Goal: Task Accomplishment & Management: Use online tool/utility

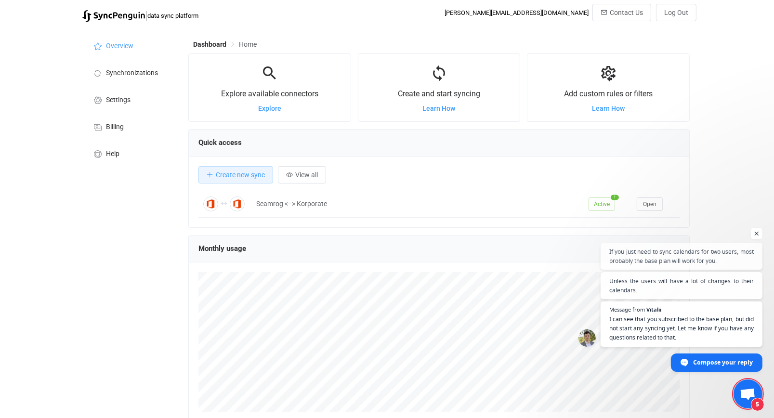
scroll to position [187, 501]
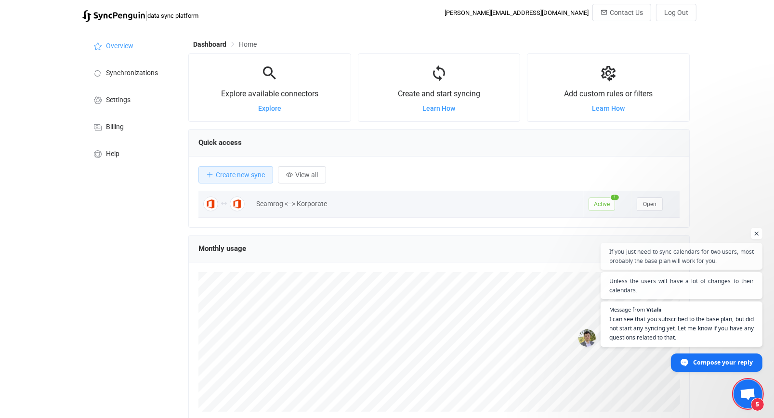
click at [312, 207] on div "Seamrog <--> Korporate" at bounding box center [417, 203] width 332 height 11
click at [648, 203] on span "Open" at bounding box center [649, 204] width 13 height 7
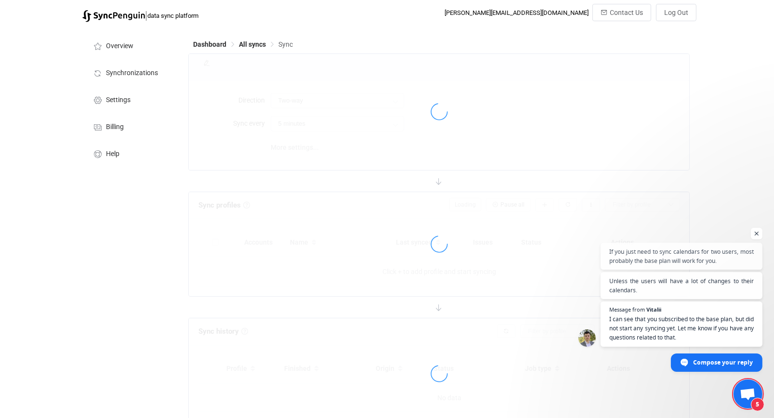
type input "10 minutes"
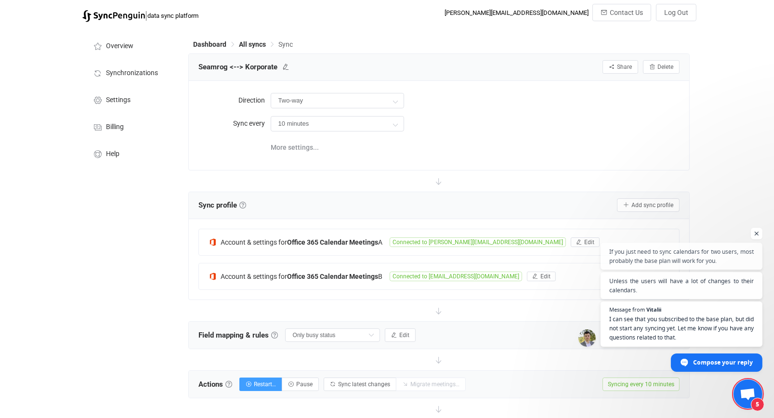
click at [579, 141] on div "More settings..." at bounding box center [475, 147] width 409 height 20
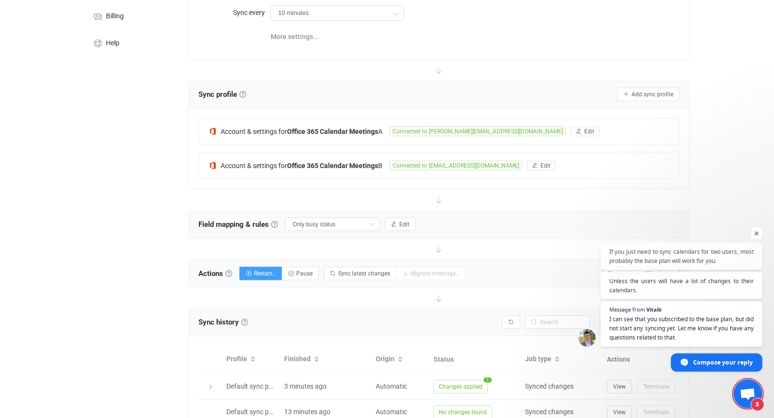
scroll to position [203, 0]
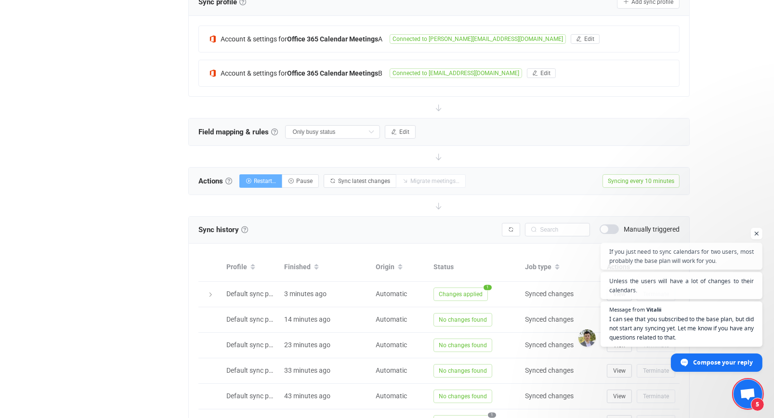
click at [265, 184] on button "Restart…" at bounding box center [260, 180] width 43 height 13
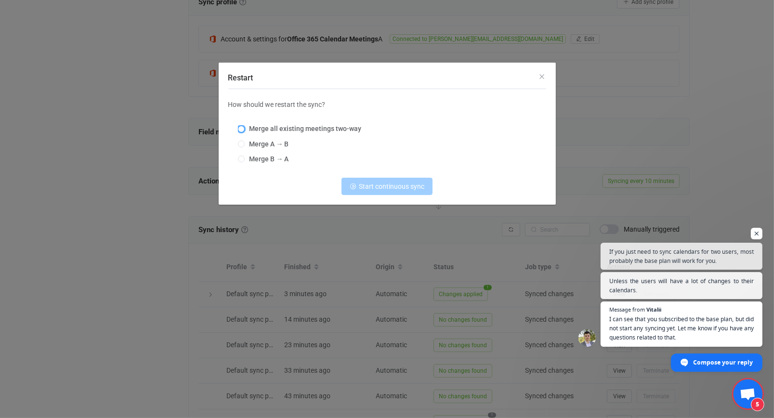
click at [243, 128] on span "Restart" at bounding box center [241, 129] width 7 height 7
click at [243, 128] on input "Merge all existing meetings two-way" at bounding box center [241, 130] width 7 height 8
radio input "true"
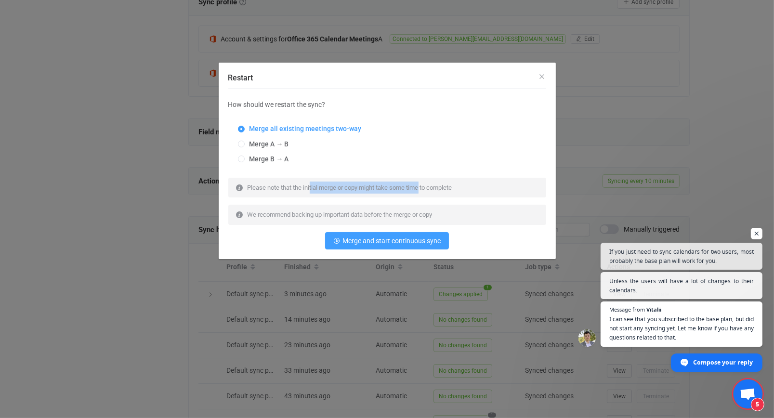
drag, startPoint x: 310, startPoint y: 189, endPoint x: 422, endPoint y: 192, distance: 111.2
click at [422, 192] on div "Please note that the initial merge or copy might take some time to complete" at bounding box center [350, 187] width 212 height 12
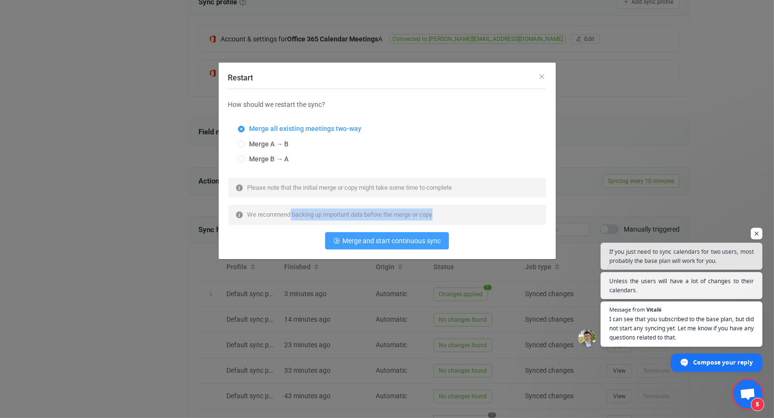
drag, startPoint x: 290, startPoint y: 216, endPoint x: 316, endPoint y: 185, distance: 40.7
click at [445, 216] on div "We recommend backing up important data before the merge or copy" at bounding box center [387, 215] width 318 height 20
click at [543, 77] on icon "Close" at bounding box center [542, 77] width 8 height 8
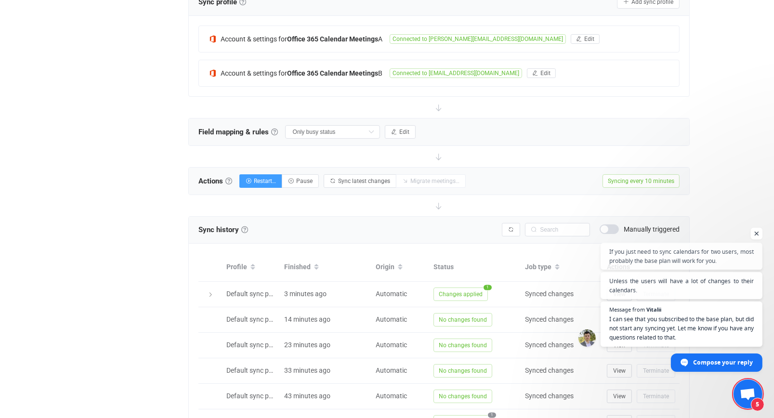
click at [756, 234] on span "Open chat" at bounding box center [756, 234] width 12 height 12
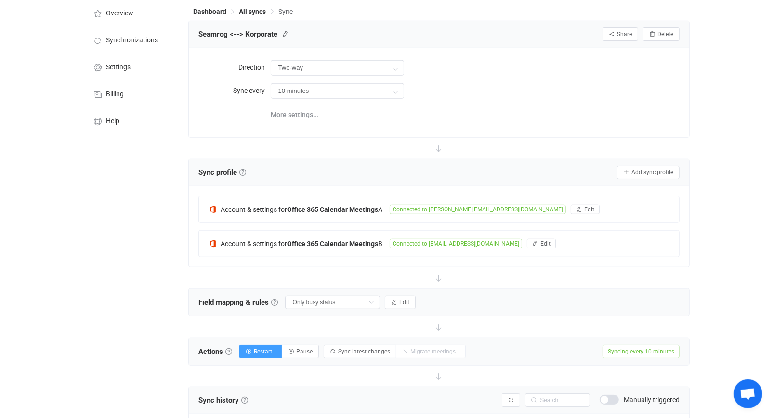
scroll to position [0, 0]
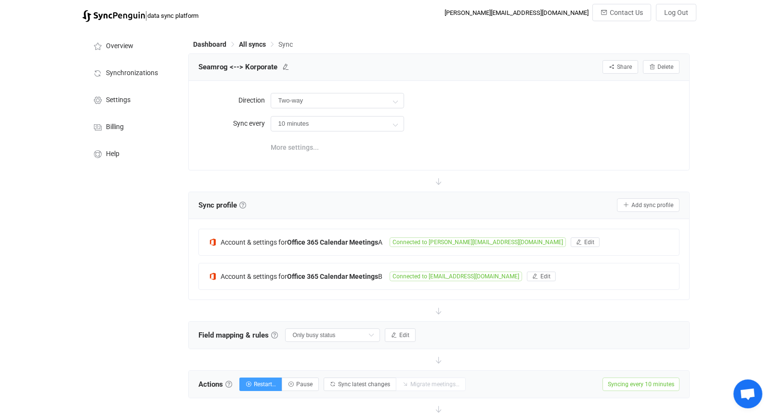
click at [301, 147] on span "More settings..." at bounding box center [295, 147] width 48 height 19
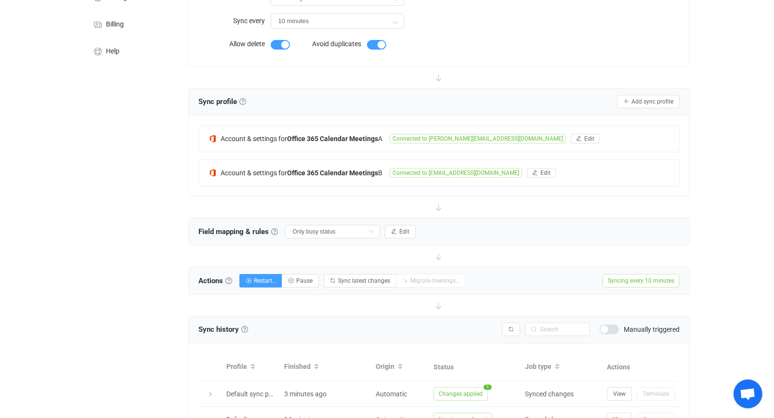
scroll to position [203, 0]
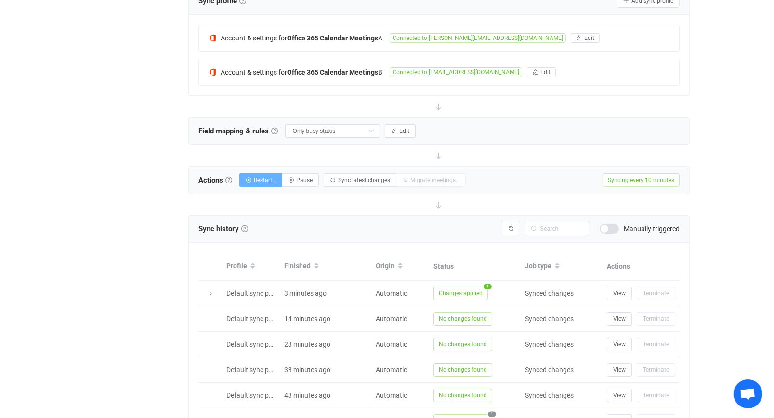
click at [264, 178] on span "Restart…" at bounding box center [265, 180] width 22 height 7
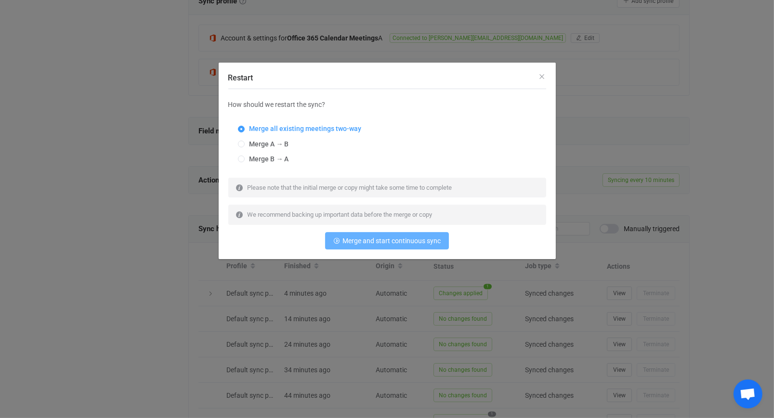
drag, startPoint x: 392, startPoint y: 243, endPoint x: 338, endPoint y: 239, distance: 53.6
click at [392, 242] on span "Merge and start continuous sync" at bounding box center [391, 241] width 98 height 8
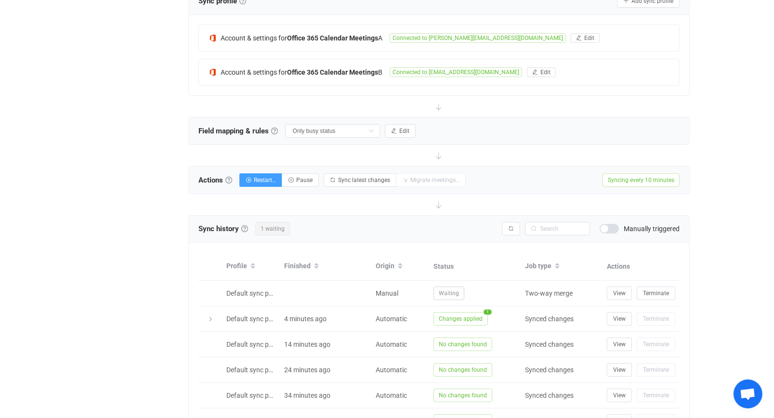
click at [142, 286] on div "Overview Synchronizations Settings Billing Help" at bounding box center [131, 210] width 106 height 773
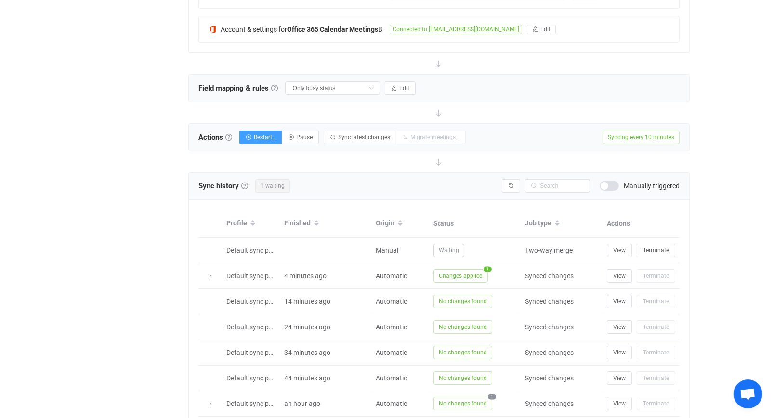
scroll to position [177, 0]
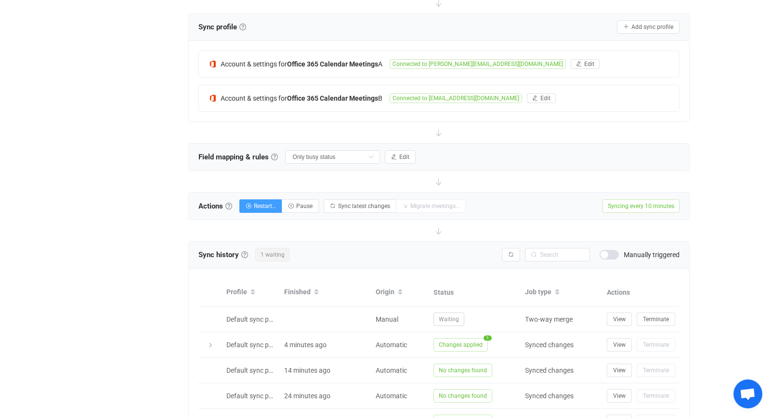
click at [65, 265] on div "| data sync platform [PERSON_NAME][EMAIL_ADDRESS][DOMAIN_NAME] Contact Us Log O…" at bounding box center [387, 225] width 774 height 796
click at [742, 197] on div "| data sync platform [PERSON_NAME][EMAIL_ADDRESS][DOMAIN_NAME] Contact Us Log O…" at bounding box center [387, 225] width 774 height 796
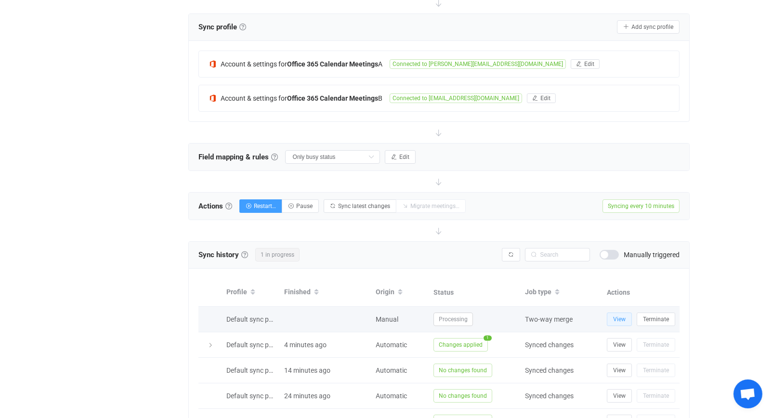
click at [619, 317] on span "View" at bounding box center [619, 319] width 13 height 7
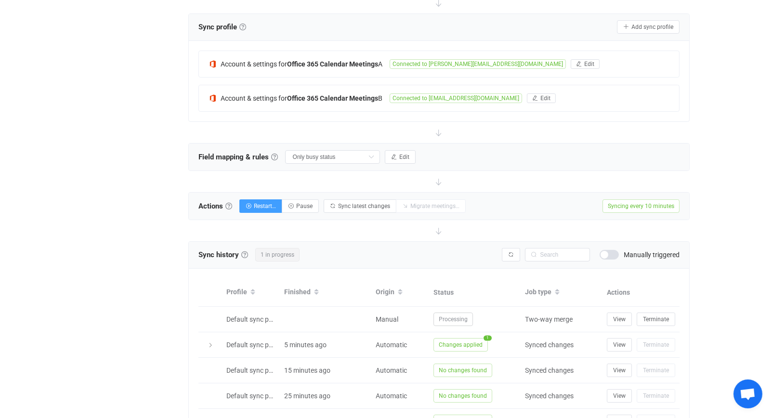
click at [336, 230] on div at bounding box center [439, 230] width 502 height 21
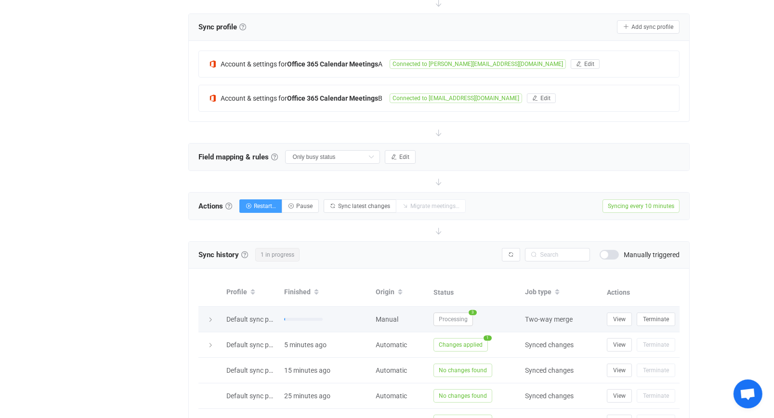
click at [208, 319] on icon at bounding box center [210, 320] width 6 height 6
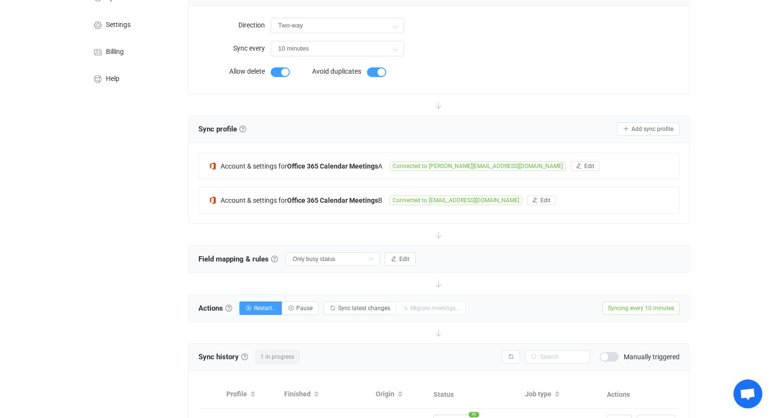
scroll to position [0, 0]
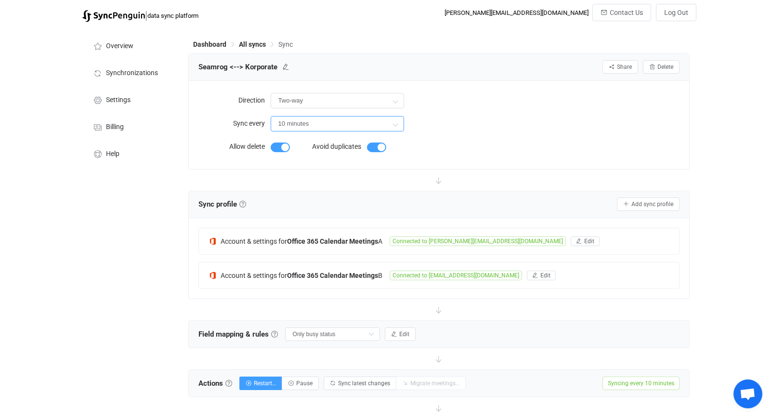
click at [328, 122] on input "10 minutes" at bounding box center [337, 123] width 133 height 15
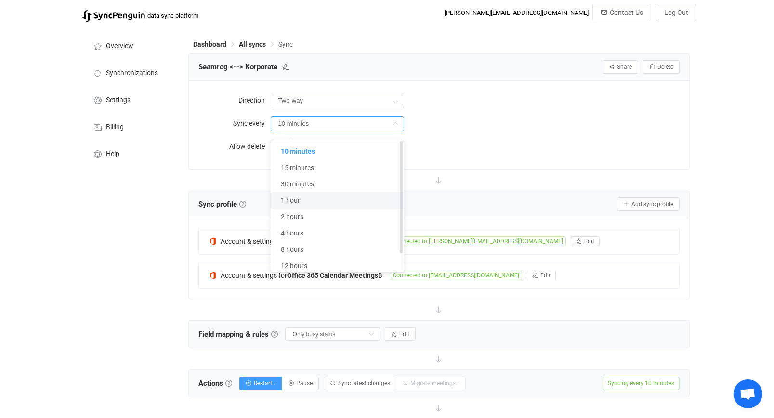
click at [298, 195] on li "1 hour" at bounding box center [337, 200] width 132 height 16
type input "1 hour"
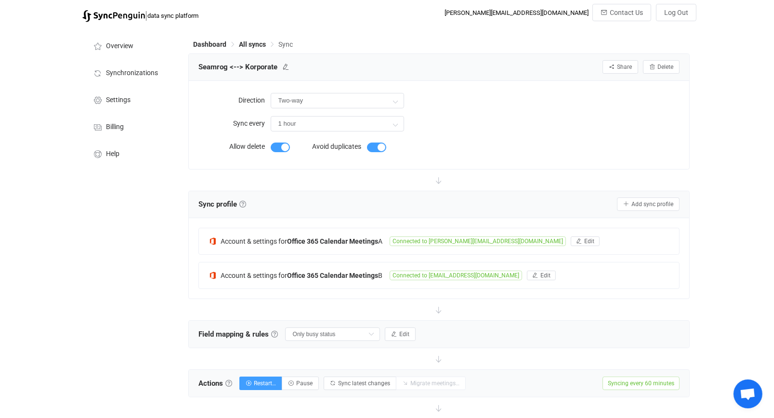
click at [213, 167] on div "Direction Two-way Two-way A B B A Sync every 1 hour Allow delete Avoid duplicat…" at bounding box center [439, 125] width 501 height 88
click at [552, 153] on div "Direction Two-way Two-way A B B A Sync every 1 hour Allow delete Avoid duplicat…" at bounding box center [438, 125] width 481 height 69
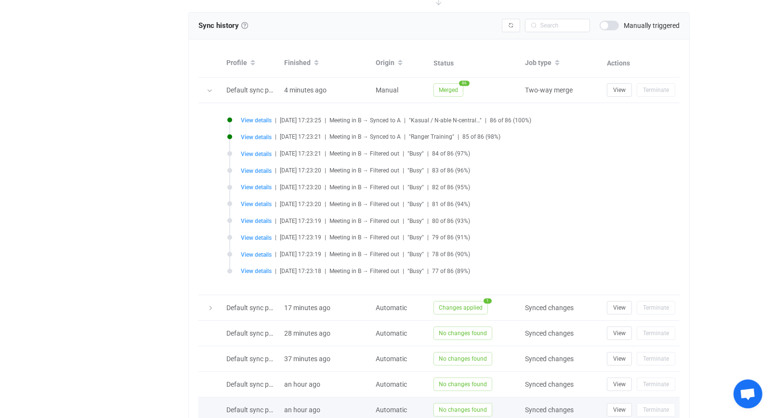
scroll to position [37, 0]
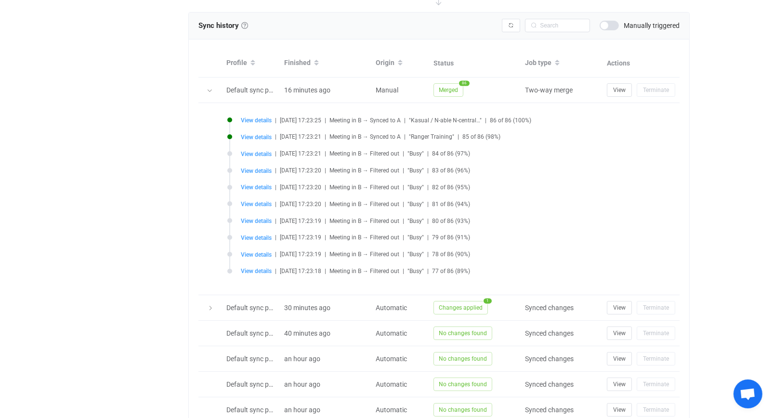
click at [745, 93] on div "| data sync platform [PERSON_NAME][EMAIL_ADDRESS][DOMAIN_NAME] Contact Us Log O…" at bounding box center [387, 92] width 774 height 988
click at [86, 213] on div "Overview Synchronizations Settings Billing Help" at bounding box center [131, 103] width 106 height 965
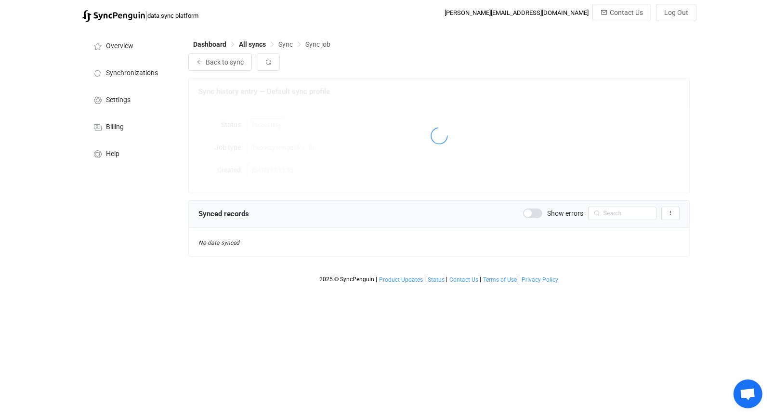
scroll to position [6, 0]
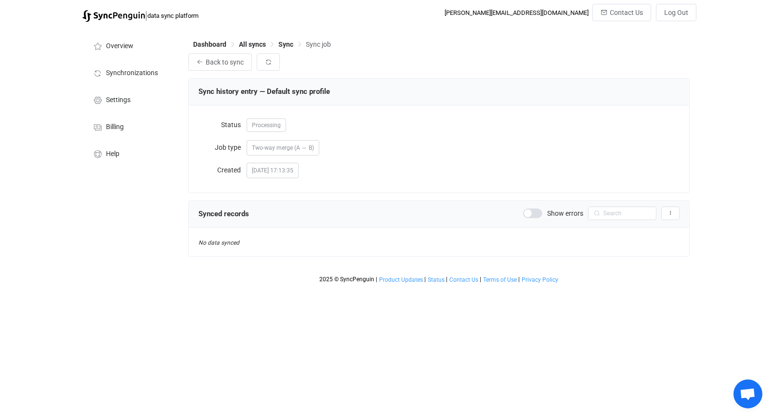
click at [168, 288] on html "| data sync platform paul.m@seamrogtech.com Contact Us Log Out Overview Synchro…" at bounding box center [387, 144] width 774 height 288
click at [460, 46] on div "Dashboard All syncs Sync Sync job" at bounding box center [439, 46] width 502 height 14
click at [116, 288] on html "| data sync platform paul.m@seamrogtech.com Contact Us Log Out Overview Synchro…" at bounding box center [387, 144] width 774 height 288
